Goal: Information Seeking & Learning: Learn about a topic

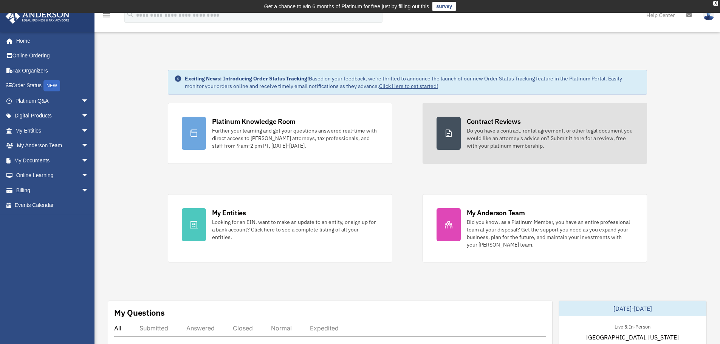
click at [424, 145] on link "Contract Reviews Do you have a contract, rental agreement, or other legal docum…" at bounding box center [534, 133] width 224 height 61
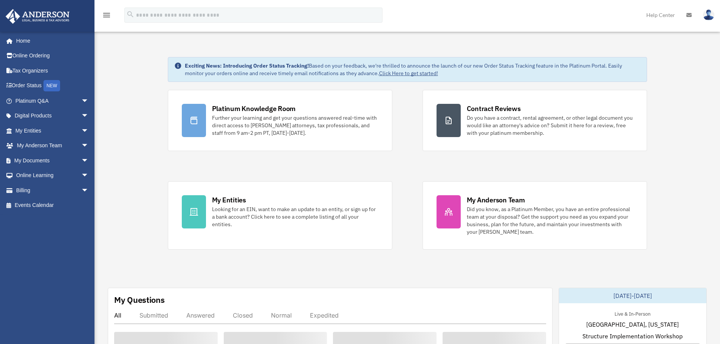
click at [29, 41] on link "Home" at bounding box center [50, 40] width 91 height 15
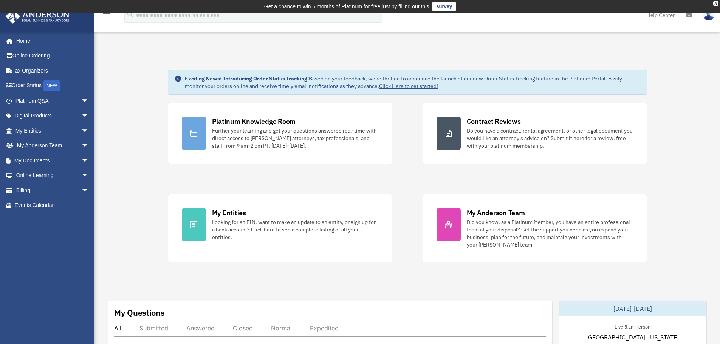
click at [396, 172] on div "Platinum Knowledge Room Further your learning and get your questions answered r…" at bounding box center [407, 183] width 479 height 160
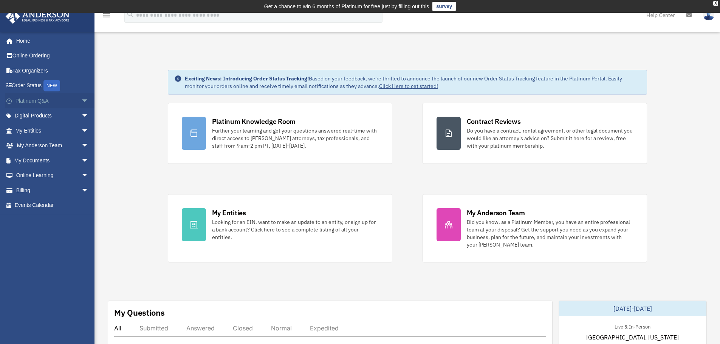
click at [81, 102] on span "arrow_drop_down" at bounding box center [88, 100] width 15 height 15
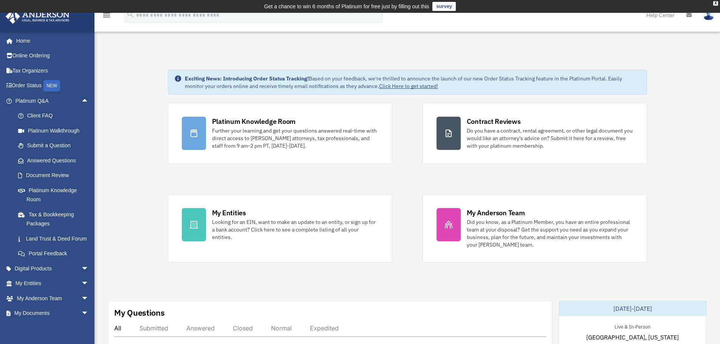
click at [407, 177] on div "Platinum Knowledge Room Further your learning and get your questions answered r…" at bounding box center [407, 183] width 479 height 160
click at [26, 43] on link "Home" at bounding box center [52, 40] width 95 height 15
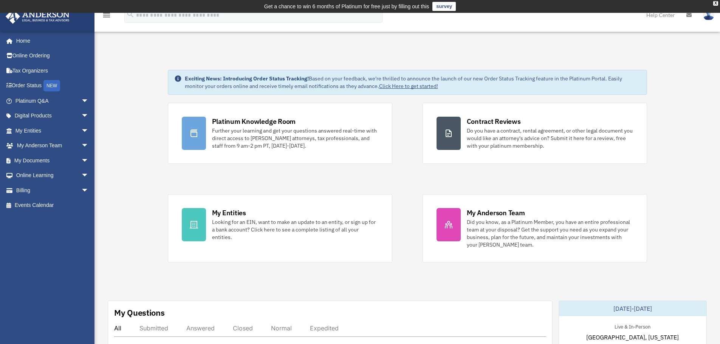
click at [409, 183] on div "Platinum Knowledge Room Further your learning and get your questions answered r…" at bounding box center [407, 183] width 479 height 160
click at [390, 174] on div "Platinum Knowledge Room Further your learning and get your questions answered r…" at bounding box center [407, 183] width 479 height 160
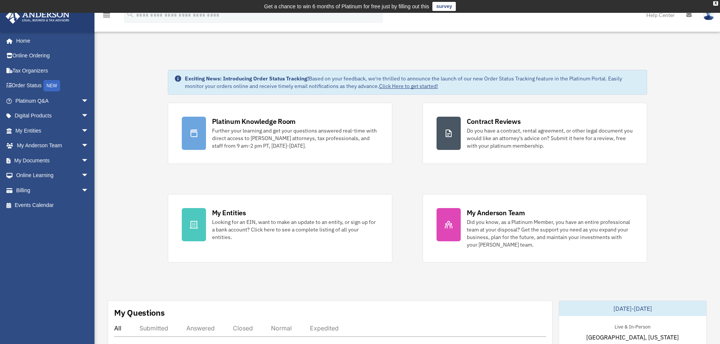
click at [81, 100] on span "arrow_drop_down" at bounding box center [88, 100] width 15 height 15
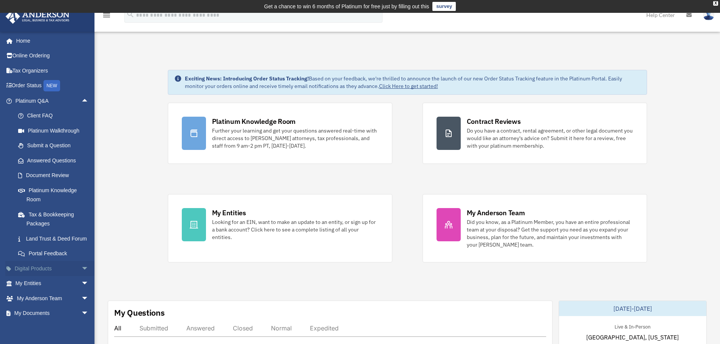
click at [81, 273] on span "arrow_drop_down" at bounding box center [88, 268] width 15 height 15
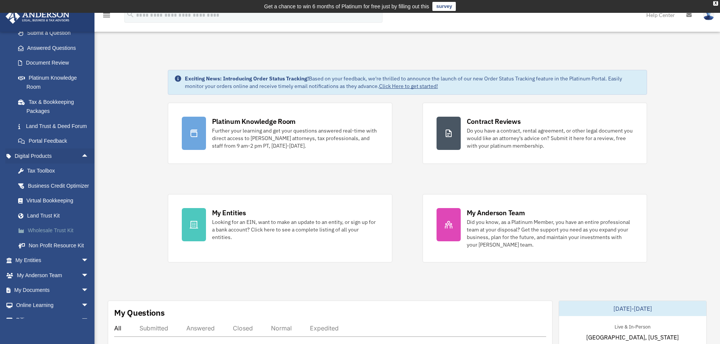
scroll to position [113, 0]
click at [81, 268] on span "arrow_drop_down" at bounding box center [88, 259] width 15 height 15
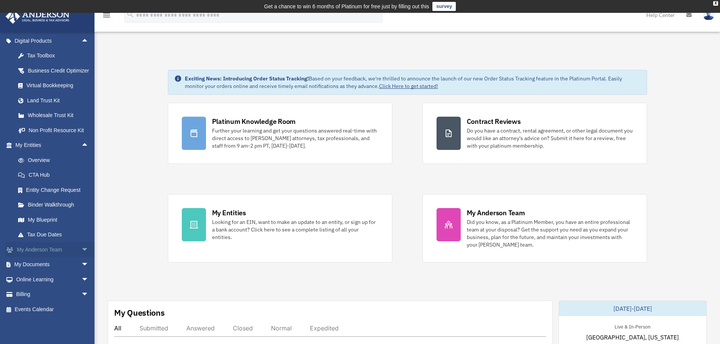
click at [81, 249] on span "arrow_drop_down" at bounding box center [88, 249] width 15 height 15
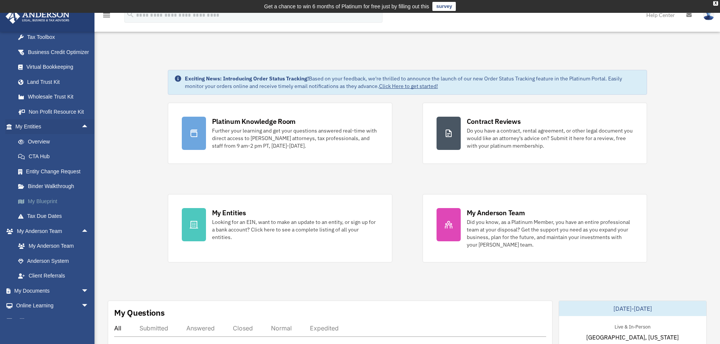
scroll to position [291, 0]
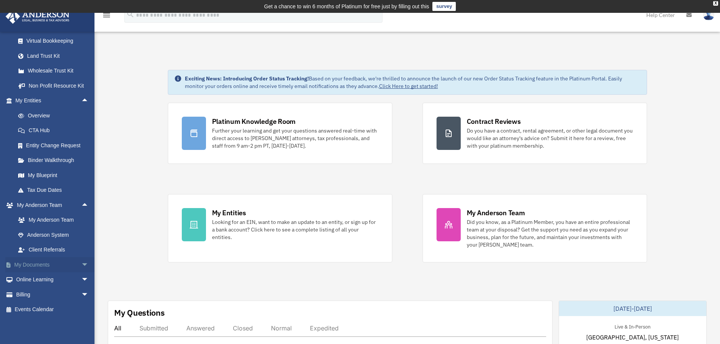
click at [83, 268] on span "arrow_drop_down" at bounding box center [88, 264] width 15 height 15
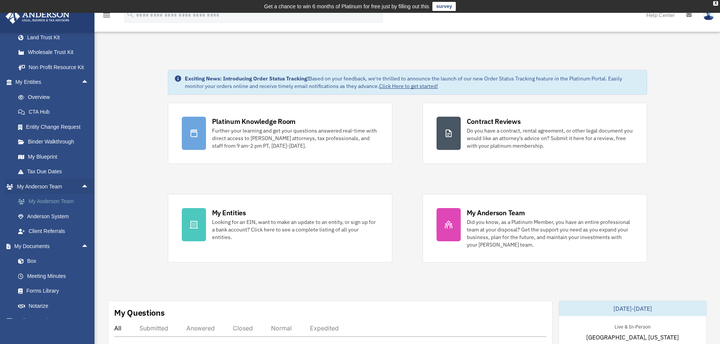
scroll to position [351, 0]
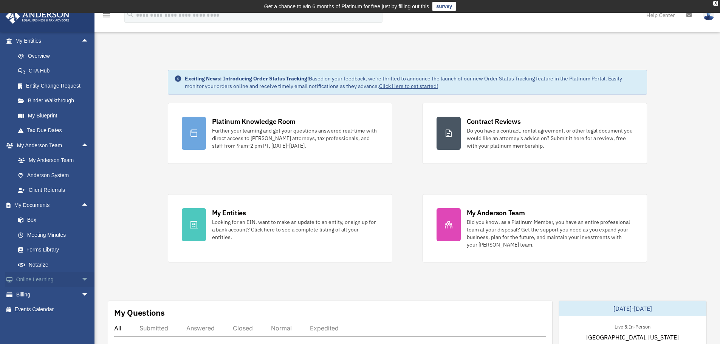
click at [82, 280] on span "arrow_drop_down" at bounding box center [88, 279] width 15 height 15
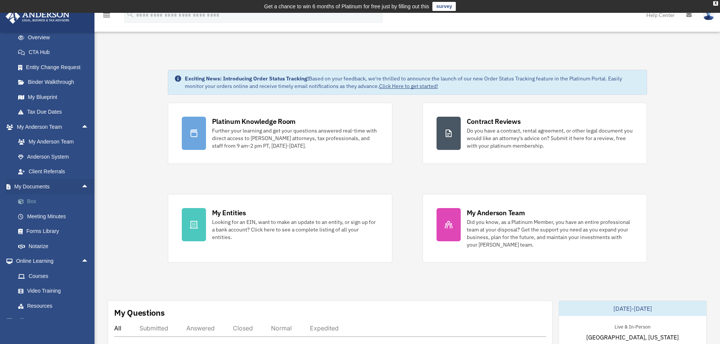
scroll to position [395, 0]
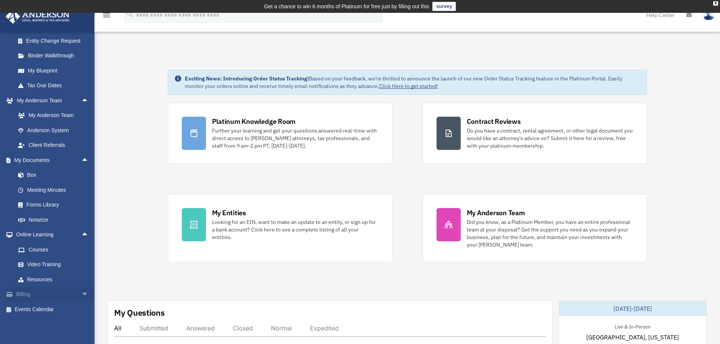
click at [81, 293] on span "arrow_drop_down" at bounding box center [88, 294] width 15 height 15
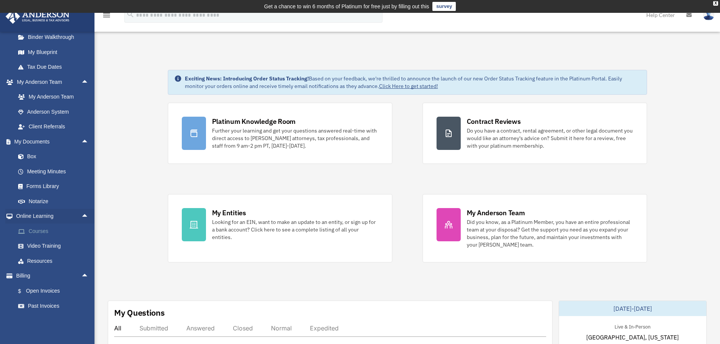
scroll to position [440, 0]
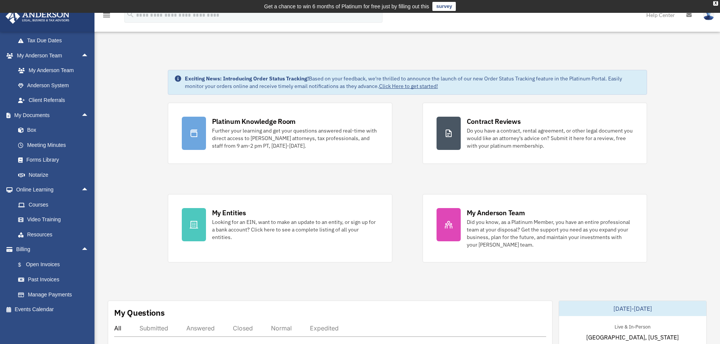
click at [404, 180] on div "Platinum Knowledge Room Further your learning and get your questions answered r…" at bounding box center [407, 183] width 479 height 160
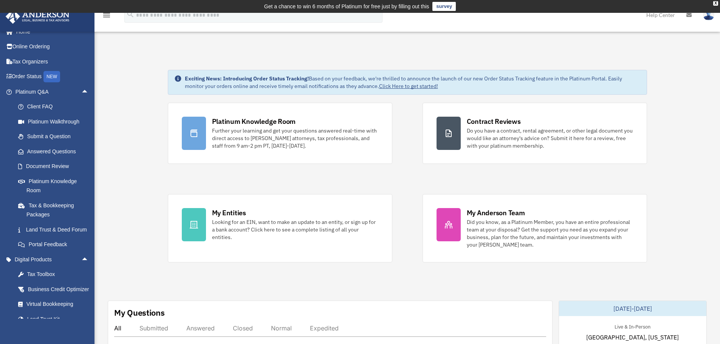
scroll to position [0, 0]
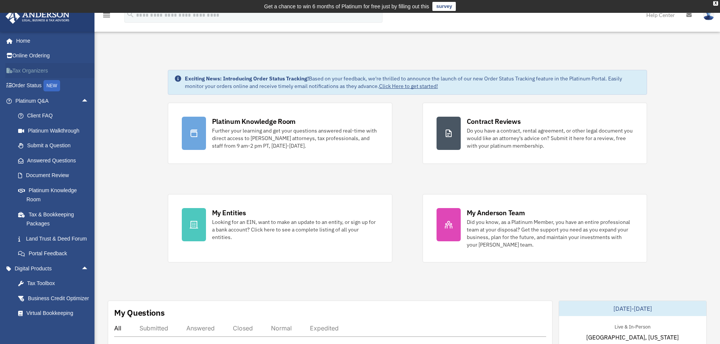
click at [39, 70] on link "Tax Organizers" at bounding box center [52, 70] width 95 height 15
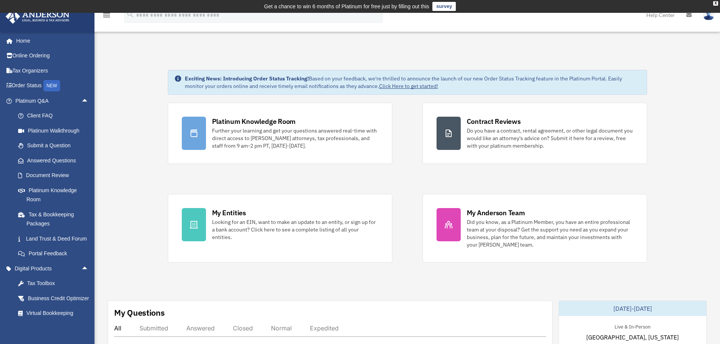
click at [39, 84] on link "Order Status NEW" at bounding box center [52, 85] width 95 height 15
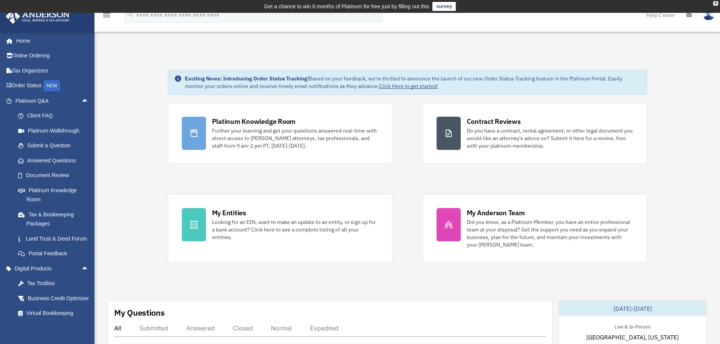
click at [83, 190] on link "Platinum Knowledge Room" at bounding box center [56, 195] width 90 height 24
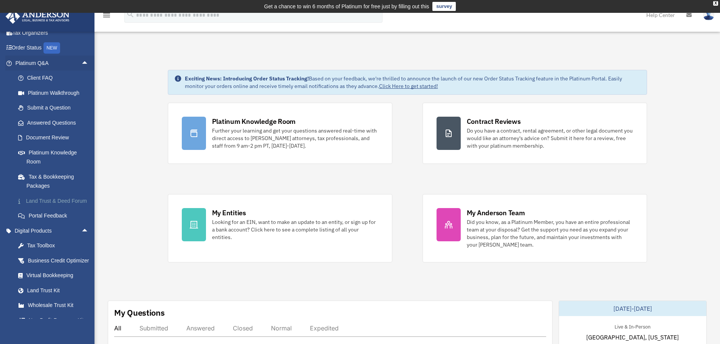
click at [56, 209] on link "Land Trust & Deed Forum" at bounding box center [56, 200] width 90 height 15
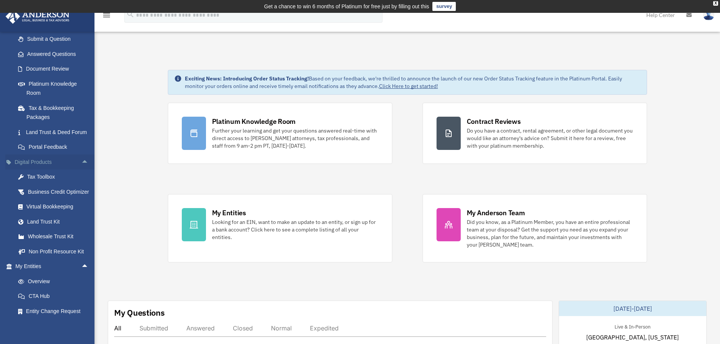
scroll to position [113, 0]
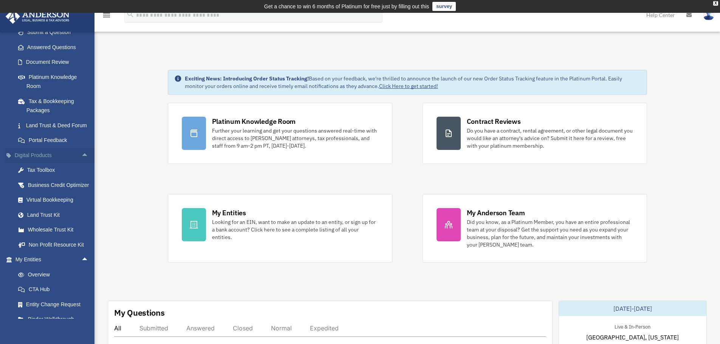
click at [81, 163] on span "arrow_drop_up" at bounding box center [88, 155] width 15 height 15
click at [81, 162] on span "arrow_drop_down" at bounding box center [88, 155] width 15 height 15
click at [81, 162] on span "arrow_drop_up" at bounding box center [88, 155] width 15 height 15
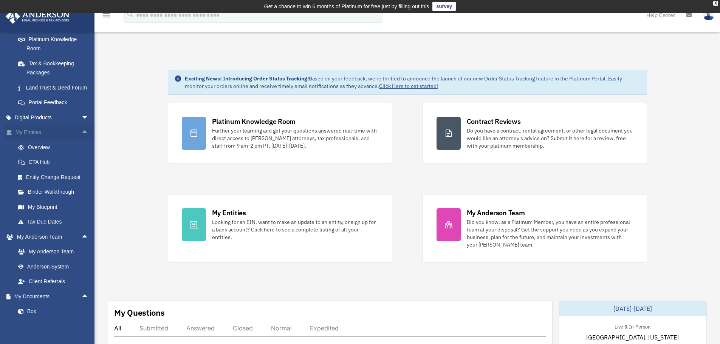
scroll to position [0, 0]
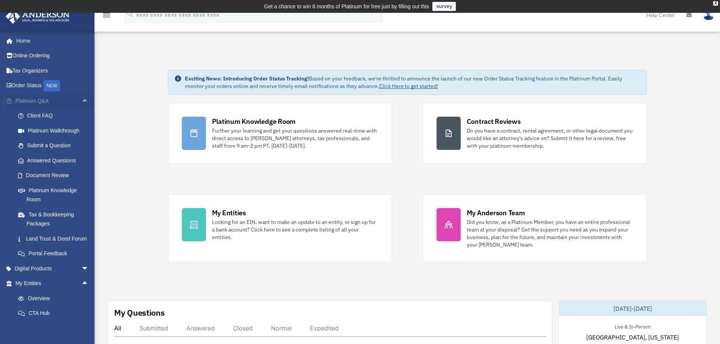
click at [81, 98] on span "arrow_drop_up" at bounding box center [88, 100] width 15 height 15
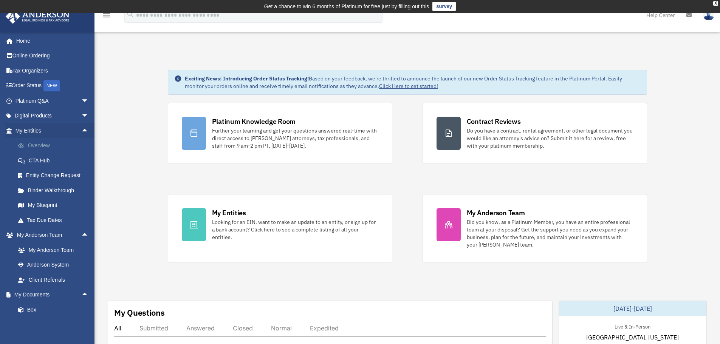
click at [28, 144] on link "Overview" at bounding box center [56, 145] width 90 height 15
click at [44, 205] on link "My Blueprint" at bounding box center [56, 205] width 90 height 15
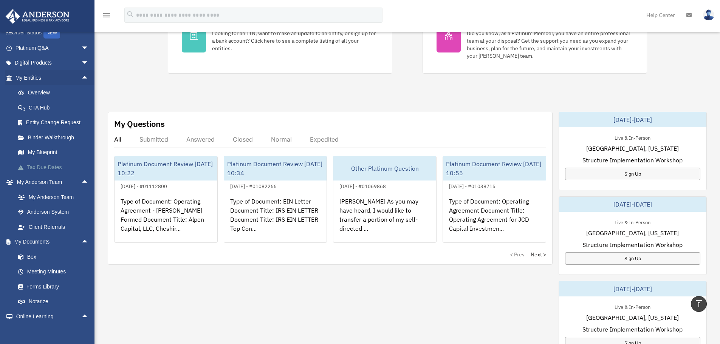
scroll to position [151, 0]
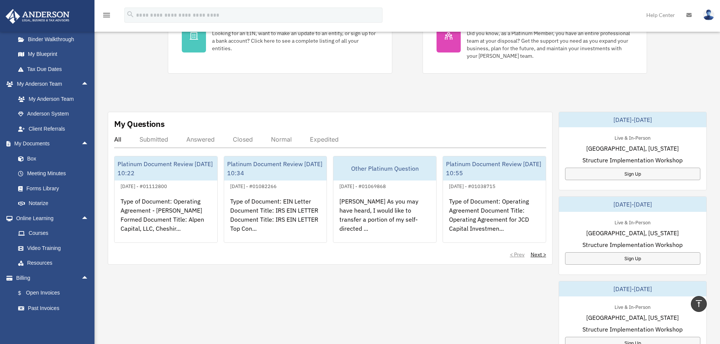
click at [119, 90] on div "Exciting News: Introducing Order Status Tracking! Based on your feedback, we're…" at bounding box center [407, 205] width 636 height 686
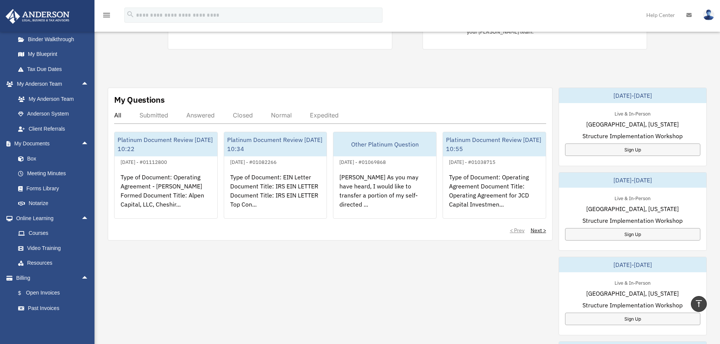
scroll to position [227, 0]
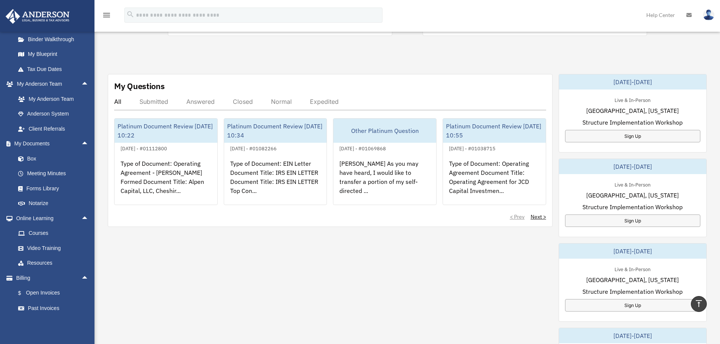
click at [213, 267] on div "My Questions All Submitted Answered Closed Normal Expedited Platinum Document R…" at bounding box center [407, 282] width 599 height 417
click at [101, 188] on div "Exciting News: Introducing Order Status Tracking! Based on your feedback, we're…" at bounding box center [407, 167] width 636 height 686
click at [101, 190] on div "Exciting News: Introducing Order Status Tracking! Based on your feedback, we're…" at bounding box center [407, 167] width 636 height 686
click at [54, 203] on link "Notarize" at bounding box center [56, 203] width 90 height 15
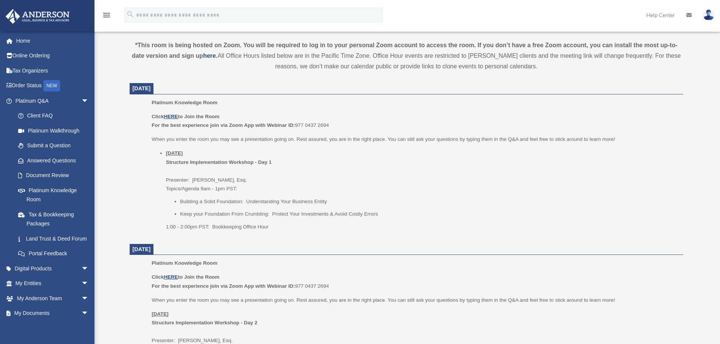
scroll to position [266, 0]
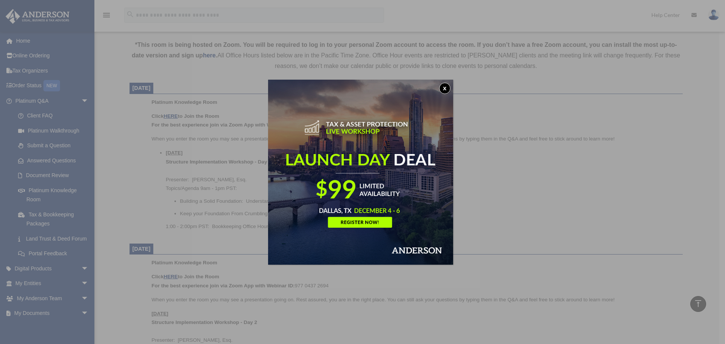
click at [447, 91] on button "x" at bounding box center [444, 88] width 11 height 11
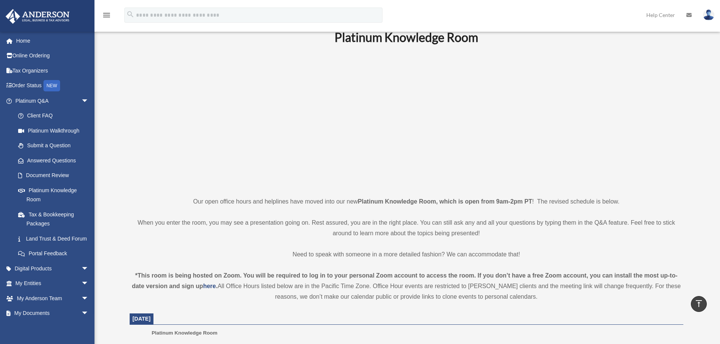
scroll to position [0, 0]
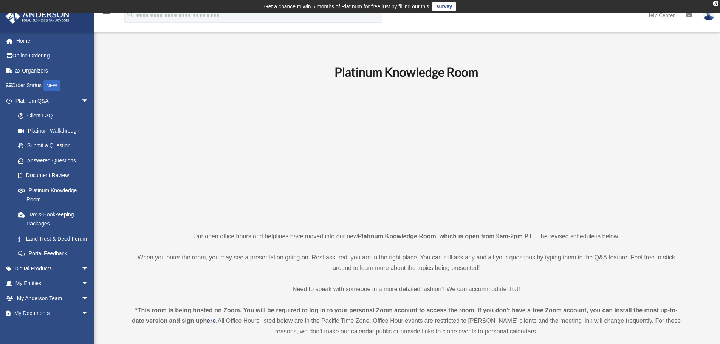
click at [246, 176] on p at bounding box center [406, 155] width 553 height 131
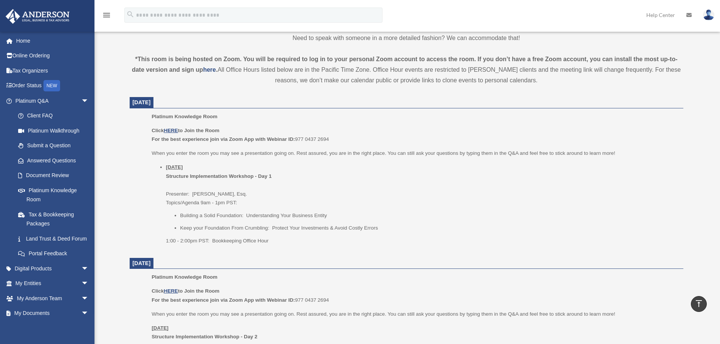
scroll to position [264, 0]
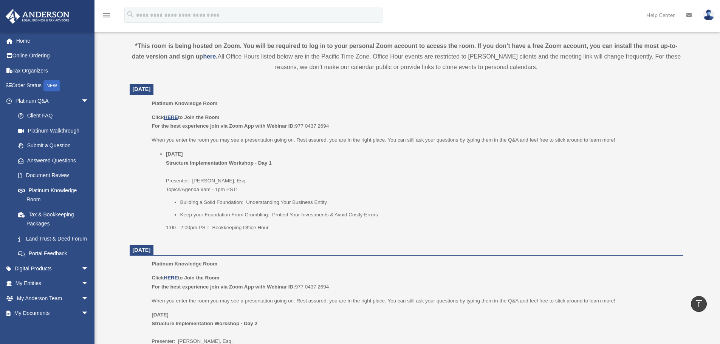
click at [407, 211] on li "Keep your Foundation From Crumbling: Protect Your Investments & Avoid Costly Er…" at bounding box center [428, 214] width 497 height 9
drag, startPoint x: 390, startPoint y: 216, endPoint x: 297, endPoint y: 199, distance: 94.4
click at [297, 199] on ul "Building a Solid Foundation: Understanding Your Business Entity Keep your Found…" at bounding box center [422, 209] width 512 height 22
click at [287, 190] on li "Thursday, September 25 Structure Implementation Workshop - Day 1 Presenter: Gwe…" at bounding box center [422, 191] width 512 height 82
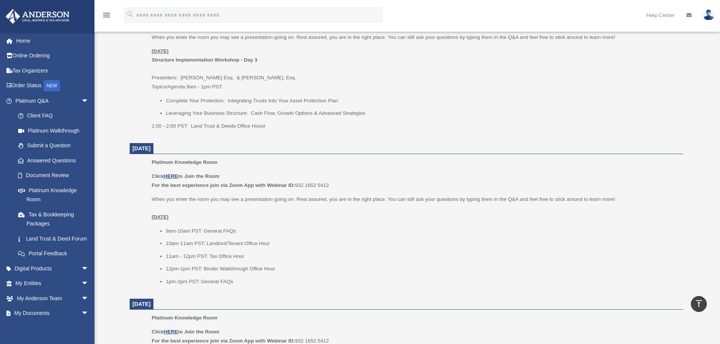
scroll to position [793, 0]
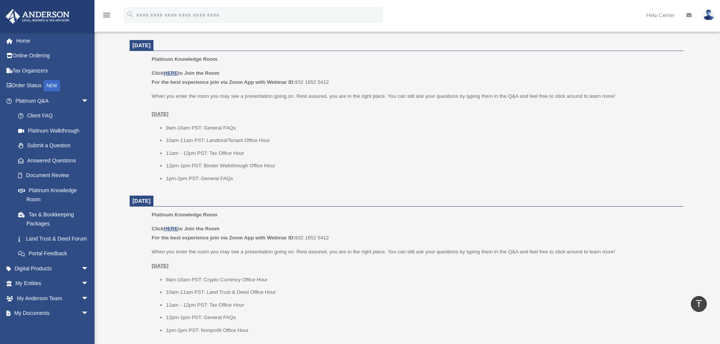
click at [282, 154] on li "11am - 12pm PST: Tax Office Hour" at bounding box center [422, 153] width 512 height 9
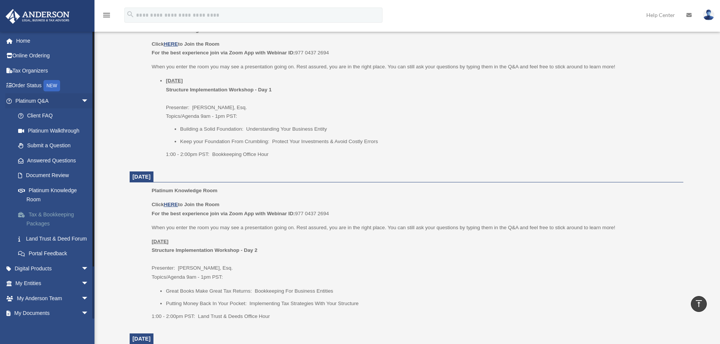
scroll to position [38, 0]
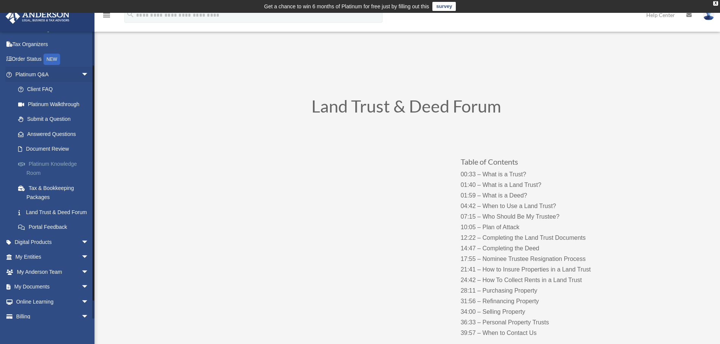
scroll to position [38, 0]
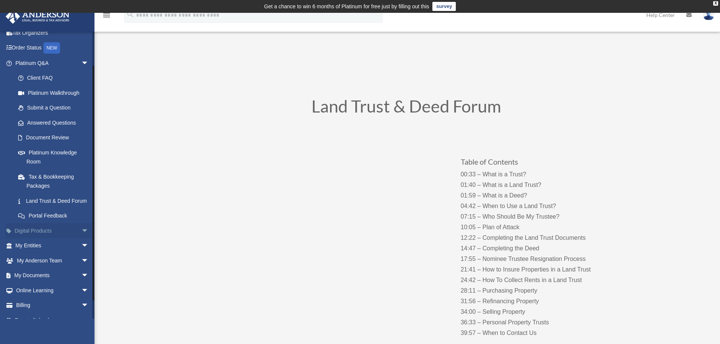
click at [82, 238] on span "arrow_drop_down" at bounding box center [88, 230] width 15 height 15
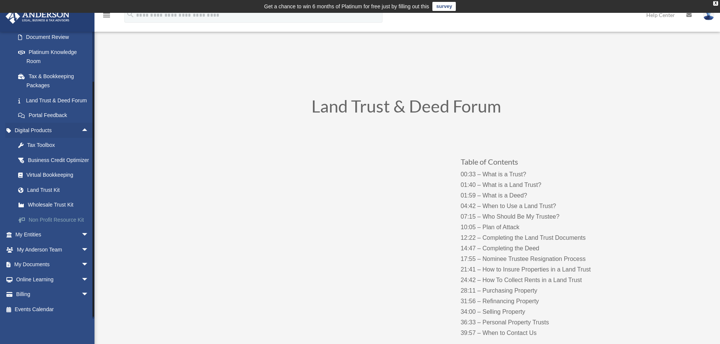
scroll to position [151, 0]
click at [83, 243] on span "arrow_drop_down" at bounding box center [88, 234] width 15 height 15
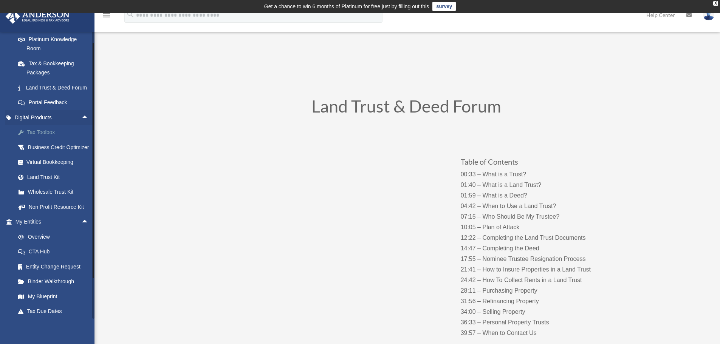
scroll to position [0, 0]
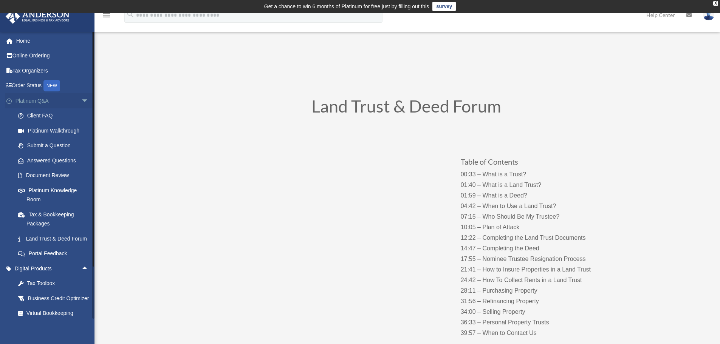
click at [81, 101] on span "arrow_drop_down" at bounding box center [88, 100] width 15 height 15
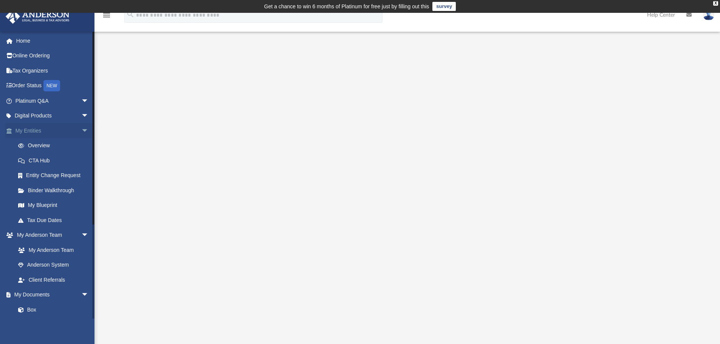
click at [81, 131] on span "arrow_drop_down" at bounding box center [88, 130] width 15 height 15
click at [48, 177] on link "Anderson System" at bounding box center [56, 175] width 90 height 15
click at [46, 189] on link "Client Referrals" at bounding box center [56, 190] width 90 height 15
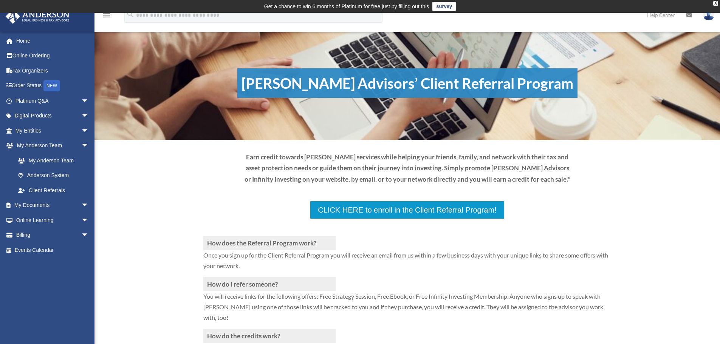
click at [580, 179] on div "Earn credit towards [PERSON_NAME] services while helping your friends, family, …" at bounding box center [407, 168] width 408 height 34
click at [176, 214] on div "How does the Referral Program work? Once you sign up for the Client Referral Pr…" at bounding box center [406, 303] width 625 height 271
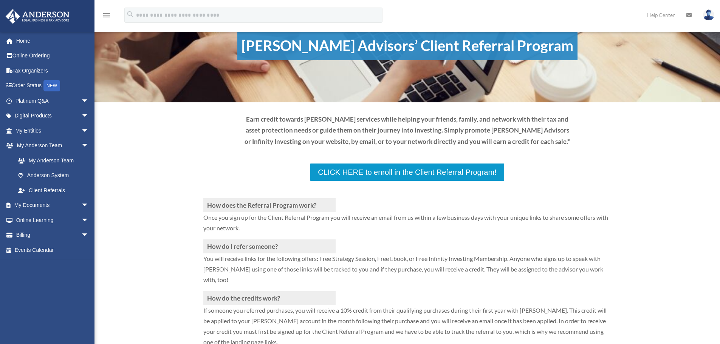
scroll to position [76, 0]
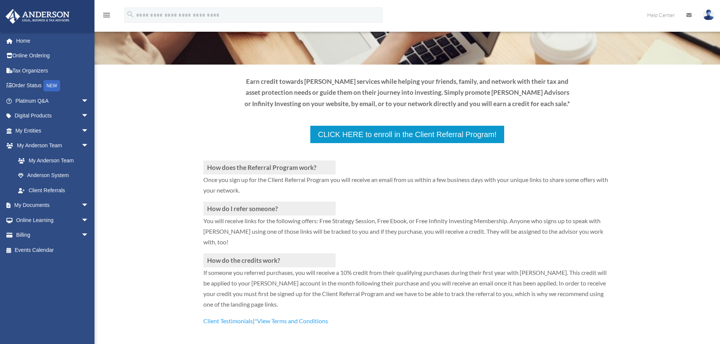
click at [225, 114] on div "How does the Referral Program work? Once you sign up for the Client Referral Pr…" at bounding box center [406, 228] width 625 height 271
click at [165, 138] on div "How does the Referral Program work? Once you sign up for the Client Referral Pr…" at bounding box center [406, 228] width 625 height 271
click at [81, 145] on span "arrow_drop_down" at bounding box center [88, 145] width 15 height 15
click at [83, 162] on span "arrow_drop_down" at bounding box center [88, 160] width 15 height 15
click at [134, 173] on div "How does the Referral Program work? Once you sign up for the Client Referral Pr…" at bounding box center [406, 228] width 625 height 271
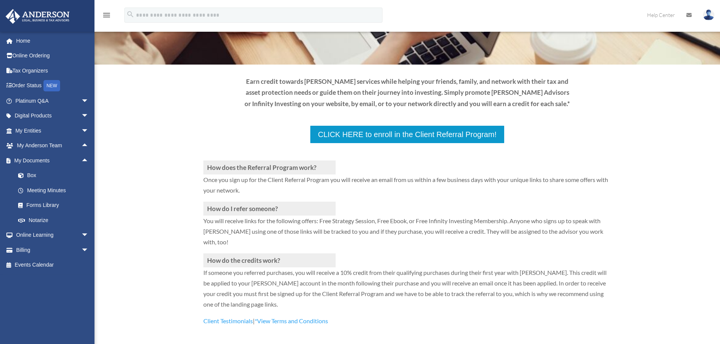
click at [143, 177] on div "How does the Referral Program work? Once you sign up for the Client Referral Pr…" at bounding box center [406, 228] width 625 height 271
click at [179, 186] on div "How does the Referral Program work? Once you sign up for the Client Referral Pr…" at bounding box center [406, 228] width 625 height 271
click at [76, 190] on link "Meeting Minutes" at bounding box center [56, 190] width 90 height 15
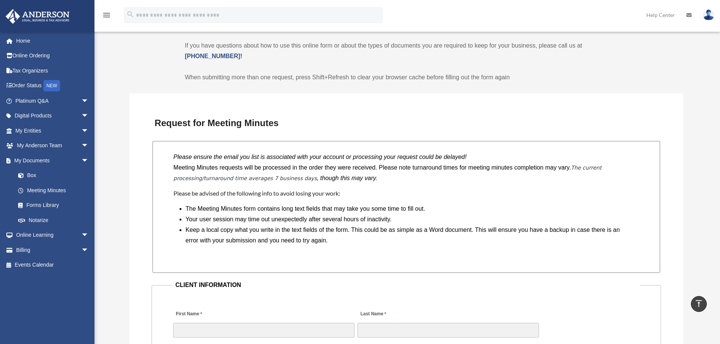
scroll to position [604, 0]
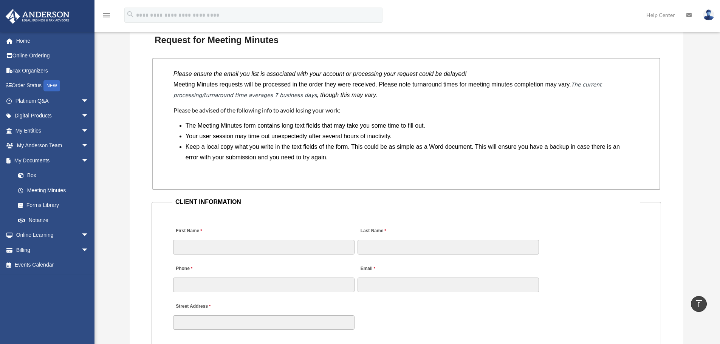
click at [411, 112] on h4 "Please be advised of the following info to avoid losing your work:" at bounding box center [405, 110] width 465 height 8
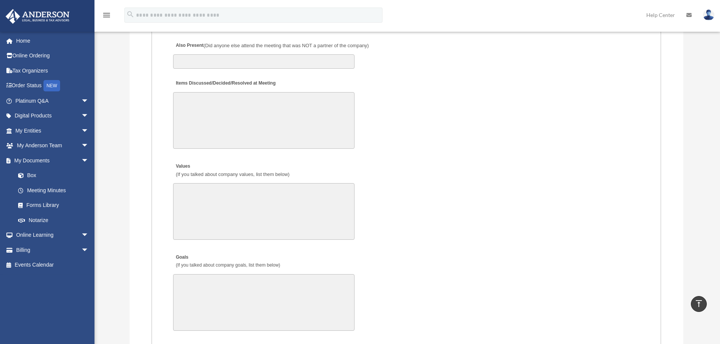
scroll to position [1247, 0]
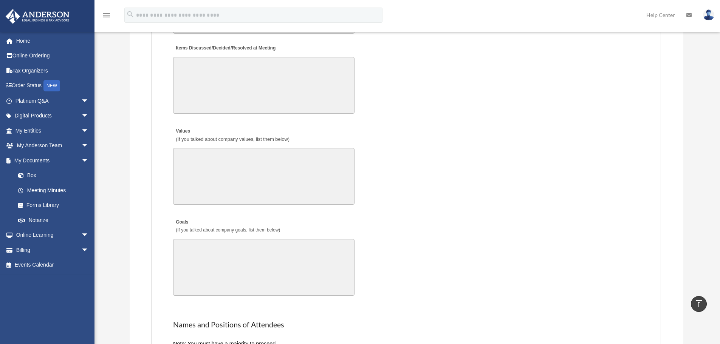
click at [390, 196] on div "Values (If you talked about company values, list them below) 30000 characters l…" at bounding box center [406, 165] width 468 height 87
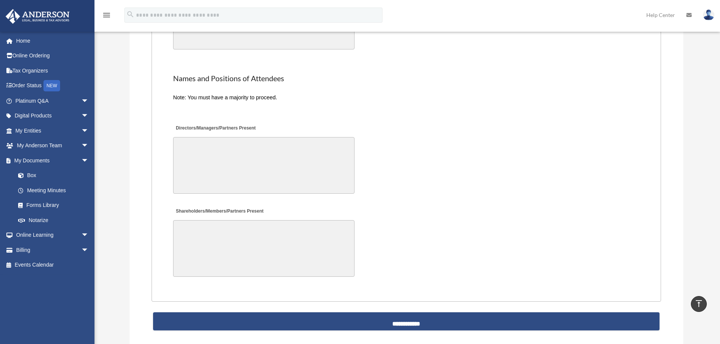
scroll to position [1511, 0]
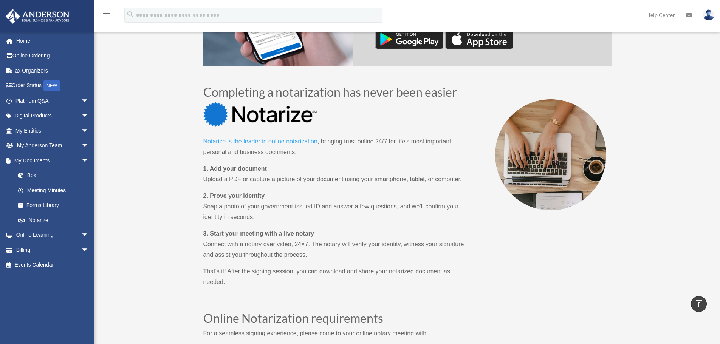
scroll to position [340, 0]
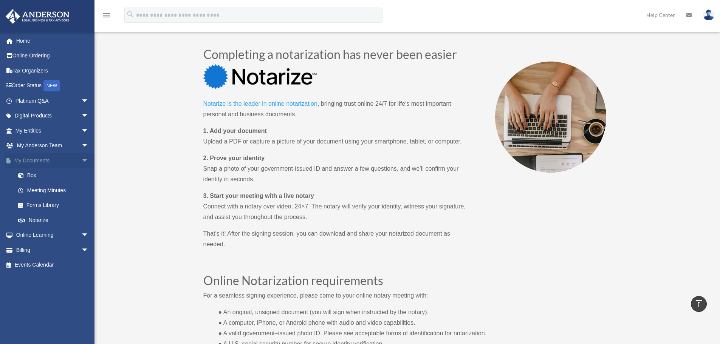
click at [81, 161] on span "arrow_drop_down" at bounding box center [88, 160] width 15 height 15
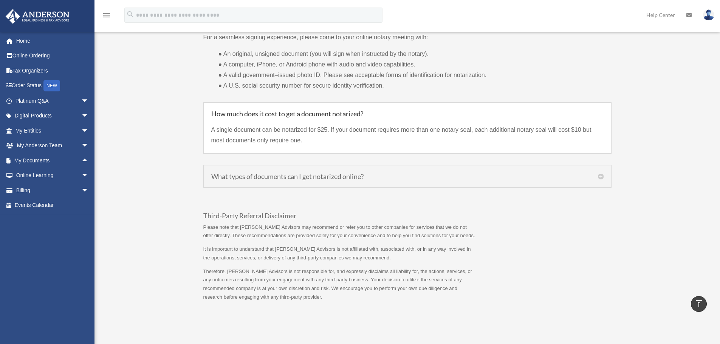
scroll to position [529, 0]
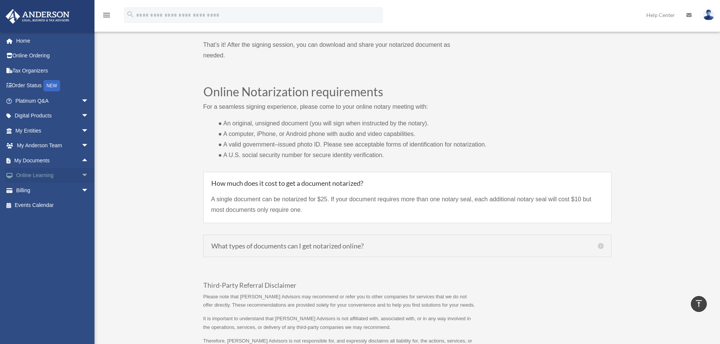
click at [82, 177] on span "arrow_drop_down" at bounding box center [88, 175] width 15 height 15
click at [81, 158] on span "arrow_drop_up" at bounding box center [88, 160] width 15 height 15
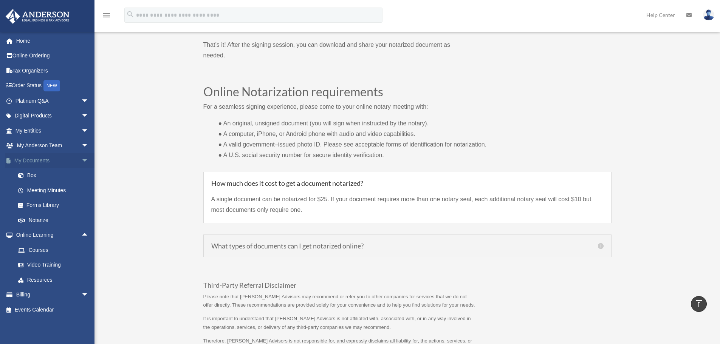
click at [81, 161] on span "arrow_drop_down" at bounding box center [88, 160] width 15 height 15
click at [81, 171] on span "arrow_drop_up" at bounding box center [88, 175] width 15 height 15
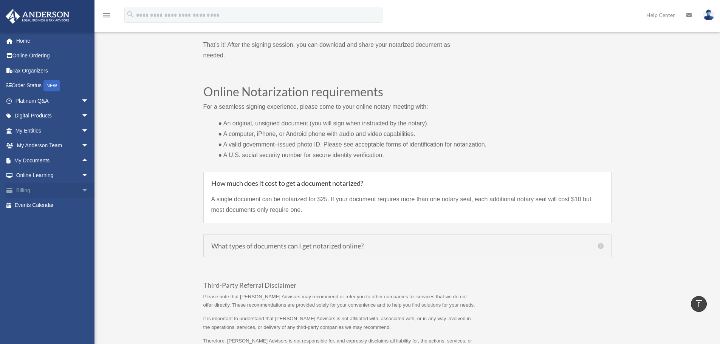
click at [81, 190] on span "arrow_drop_down" at bounding box center [88, 190] width 15 height 15
click at [81, 173] on span "arrow_drop_down" at bounding box center [88, 175] width 15 height 15
click at [52, 205] on link "Video Training" at bounding box center [56, 205] width 90 height 15
click at [44, 249] on link "$ Open Invoices" at bounding box center [56, 250] width 90 height 15
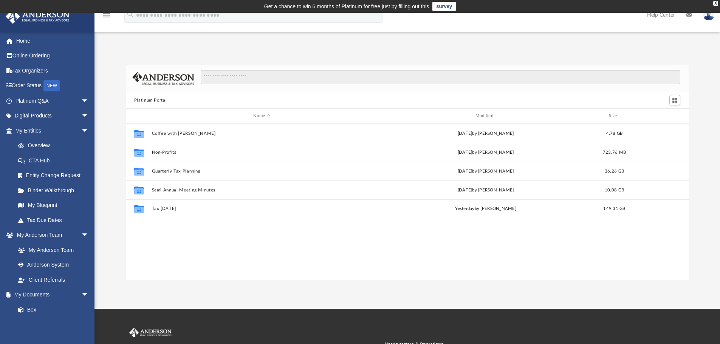
scroll to position [166, 557]
click at [118, 144] on div "Platinum Portal Name Modified Size Collaborated Folder Coffee with [PERSON_NAME…" at bounding box center [406, 172] width 625 height 215
click at [105, 221] on div "Platinum Portal Name Modified Size Collaborated Folder Coffee with [PERSON_NAME…" at bounding box center [406, 172] width 625 height 215
click at [106, 185] on div "Platinum Portal Name Modified Size Collaborated Folder Coffee with [PERSON_NAME…" at bounding box center [406, 172] width 625 height 215
click at [111, 137] on div "Platinum Portal Name Modified Size Collaborated Folder Coffee with Carl Wed Aug…" at bounding box center [406, 172] width 625 height 215
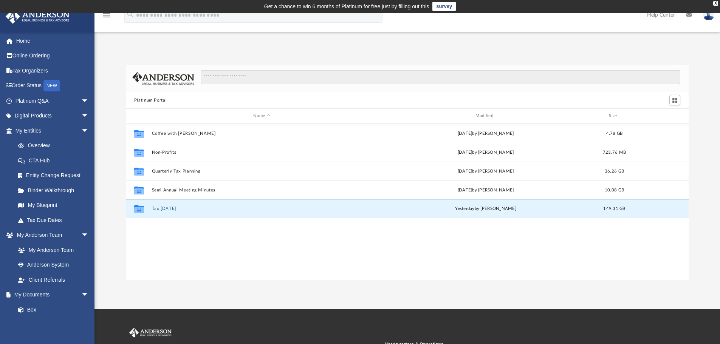
click at [204, 210] on button "Tax Tuesday" at bounding box center [261, 208] width 220 height 5
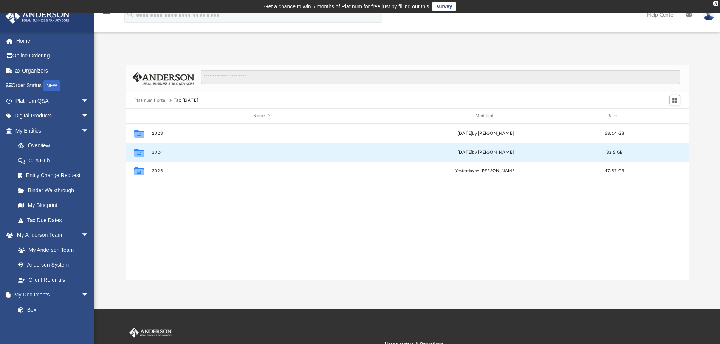
click at [196, 152] on button "2024" at bounding box center [261, 152] width 220 height 5
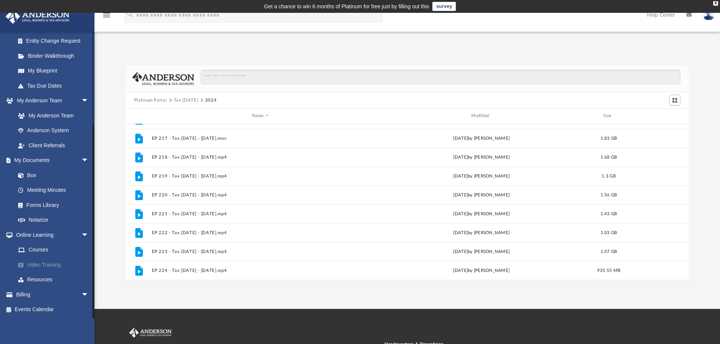
scroll to position [146, 0]
click at [47, 264] on link "Video Training" at bounding box center [56, 264] width 90 height 15
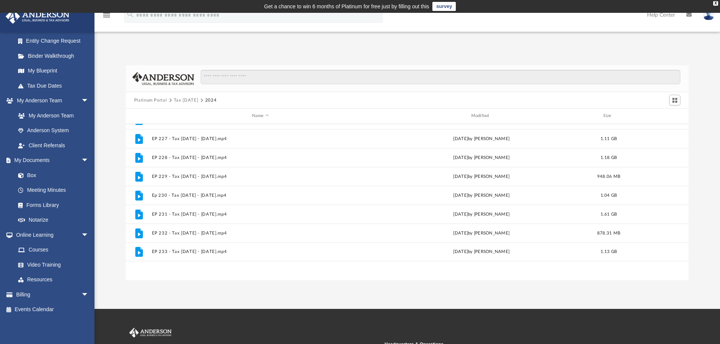
scroll to position [0, 0]
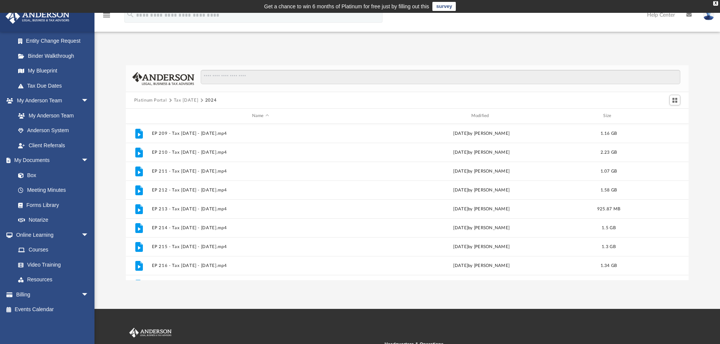
click at [691, 128] on div "Platinum Portal Tax Tuesday 2024 Name Modified Size File EP 209 - Tax Tuesday -…" at bounding box center [406, 172] width 625 height 215
click at [42, 249] on link "Courses" at bounding box center [56, 250] width 90 height 15
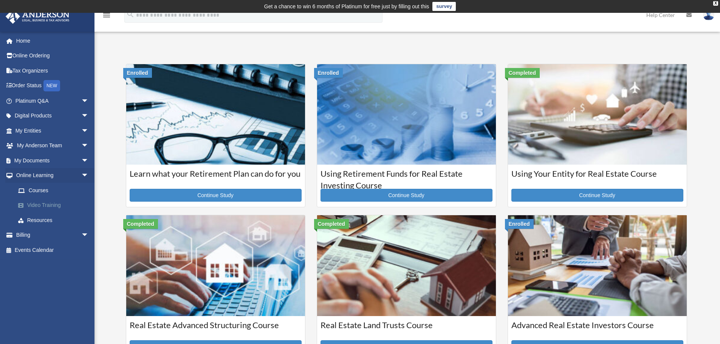
click at [48, 205] on link "Video Training" at bounding box center [56, 205] width 90 height 15
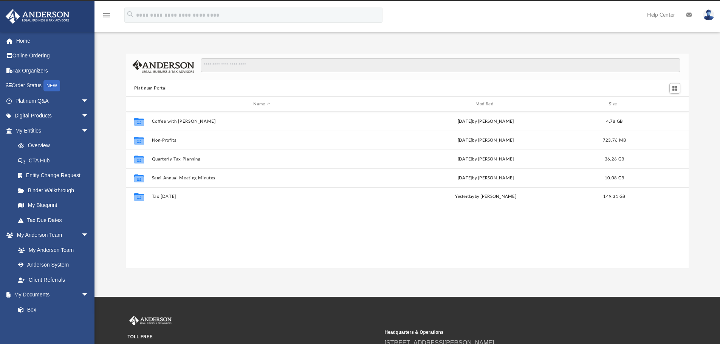
scroll to position [166, 557]
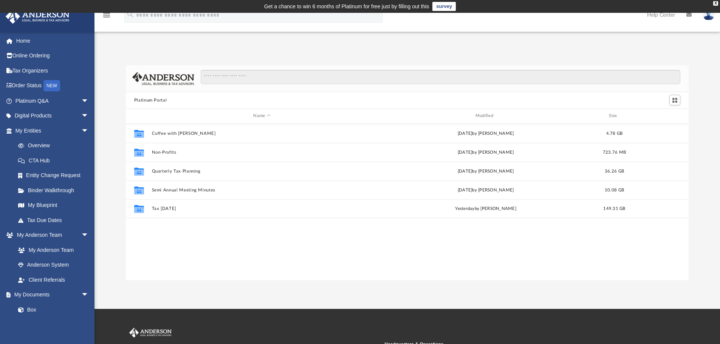
click at [117, 213] on div "Platinum Portal Name Modified Size Collaborated Folder Coffee with [PERSON_NAME…" at bounding box center [406, 172] width 625 height 215
click at [117, 216] on div "Platinum Portal Name Modified Size Collaborated Folder Coffee with [PERSON_NAME…" at bounding box center [406, 172] width 625 height 215
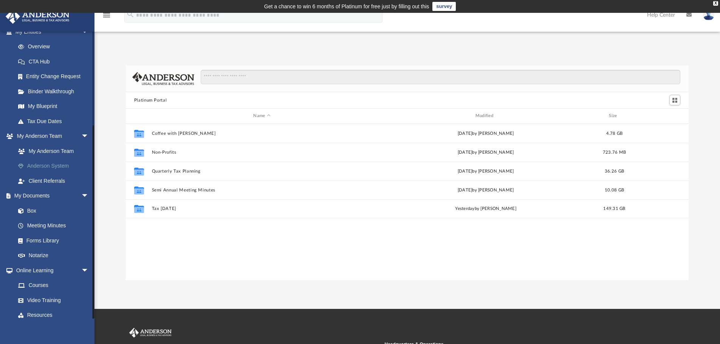
scroll to position [134, 0]
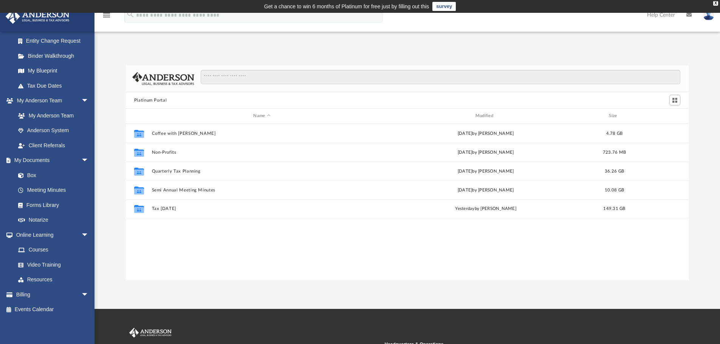
click at [110, 188] on div "Platinum Portal Name Modified Size Collaborated Folder Coffee with [PERSON_NAME…" at bounding box center [406, 172] width 625 height 215
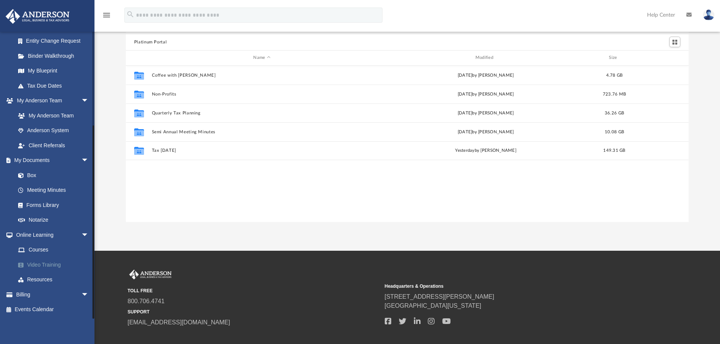
scroll to position [100, 0]
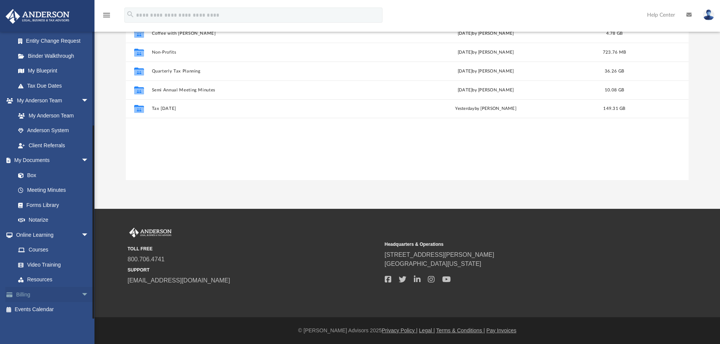
click at [81, 292] on span "arrow_drop_down" at bounding box center [88, 294] width 15 height 15
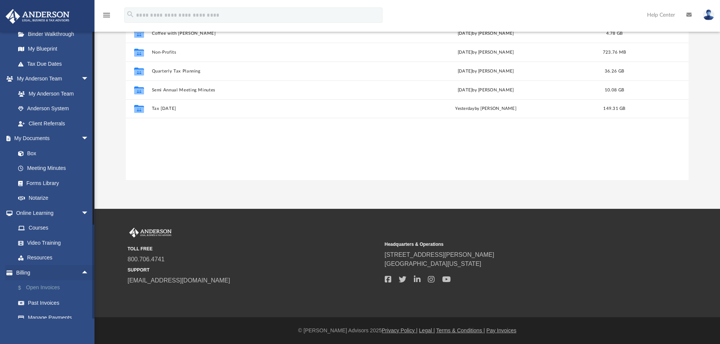
scroll to position [180, 0]
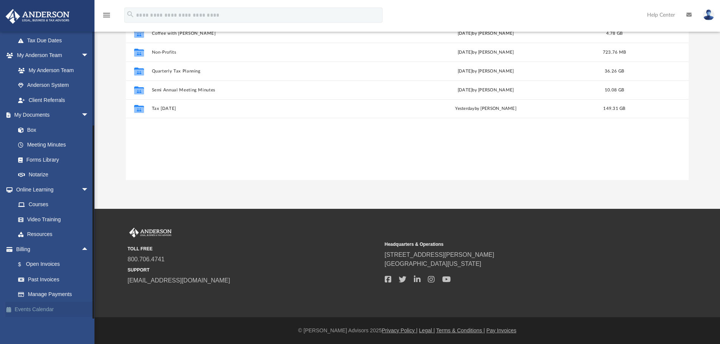
click at [42, 311] on link "Events Calendar" at bounding box center [52, 309] width 95 height 15
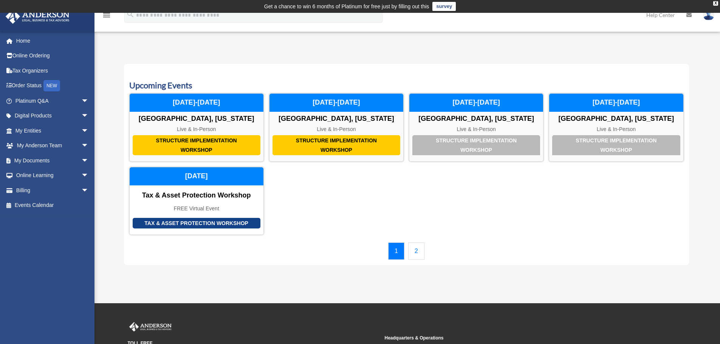
click at [303, 217] on div "Structure Implementation Workshop [GEOGRAPHIC_DATA], [US_STATE] Live & In-Perso…" at bounding box center [406, 164] width 554 height 142
click at [111, 151] on div "Calendar [PERSON_NAME][EMAIL_ADDRESS][DOMAIN_NAME] Sign Out [PERSON_NAME][EMAIL…" at bounding box center [360, 158] width 720 height 233
click at [124, 258] on div "Upcoming Events Structure Implementation Workshop [GEOGRAPHIC_DATA], [US_STATE]…" at bounding box center [406, 165] width 565 height 202
click at [25, 40] on link "Home" at bounding box center [52, 40] width 95 height 15
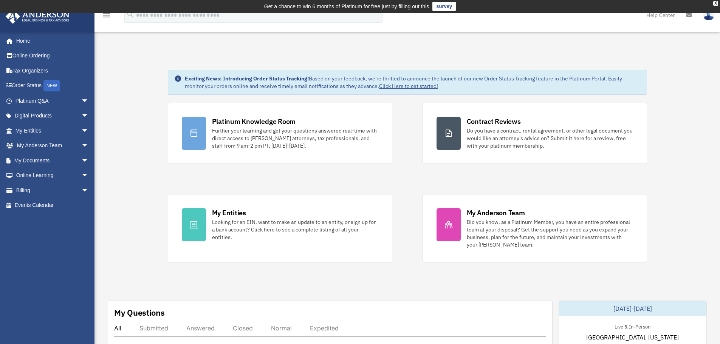
click at [409, 182] on div "Platinum Knowledge Room Further your learning and get your questions answered r…" at bounding box center [407, 183] width 479 height 160
click at [24, 40] on link "Home" at bounding box center [52, 40] width 95 height 15
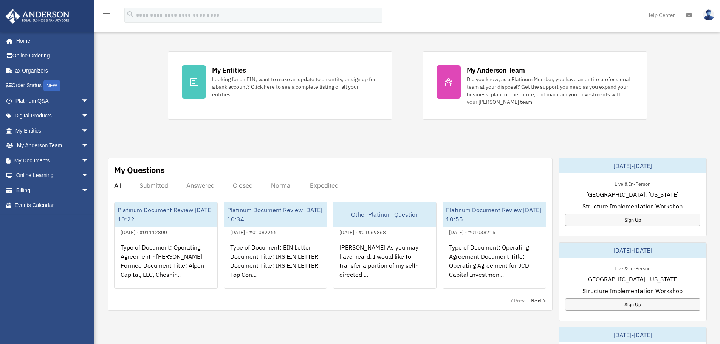
scroll to position [302, 0]
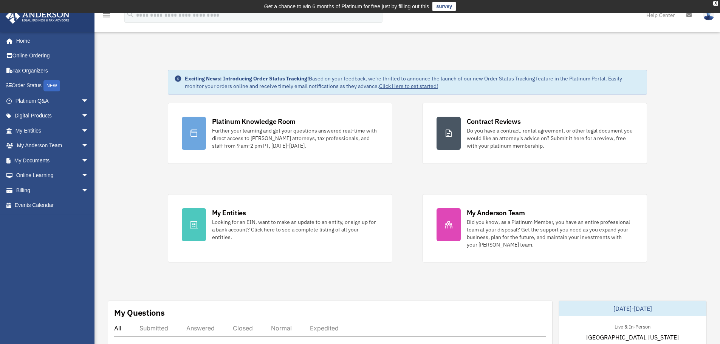
click at [415, 177] on div "Platinum Knowledge Room Further your learning and get your questions answered r…" at bounding box center [407, 183] width 479 height 160
click at [81, 130] on span "arrow_drop_down" at bounding box center [88, 130] width 15 height 15
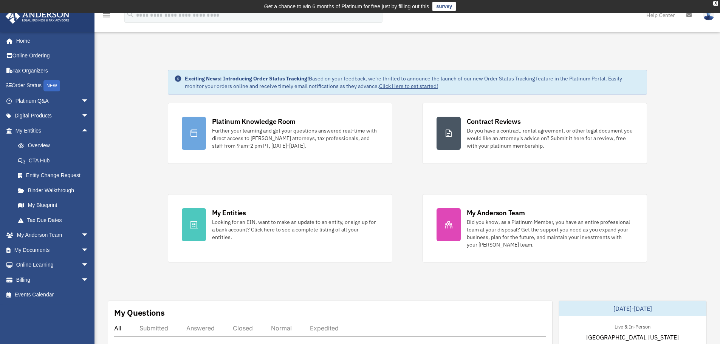
click at [411, 180] on div "Platinum Knowledge Room Further your learning and get your questions answered r…" at bounding box center [407, 183] width 479 height 160
click at [406, 187] on div "Platinum Knowledge Room Further your learning and get your questions answered r…" at bounding box center [407, 183] width 479 height 160
